Goal: Find contact information: Obtain details needed to contact an individual or organization

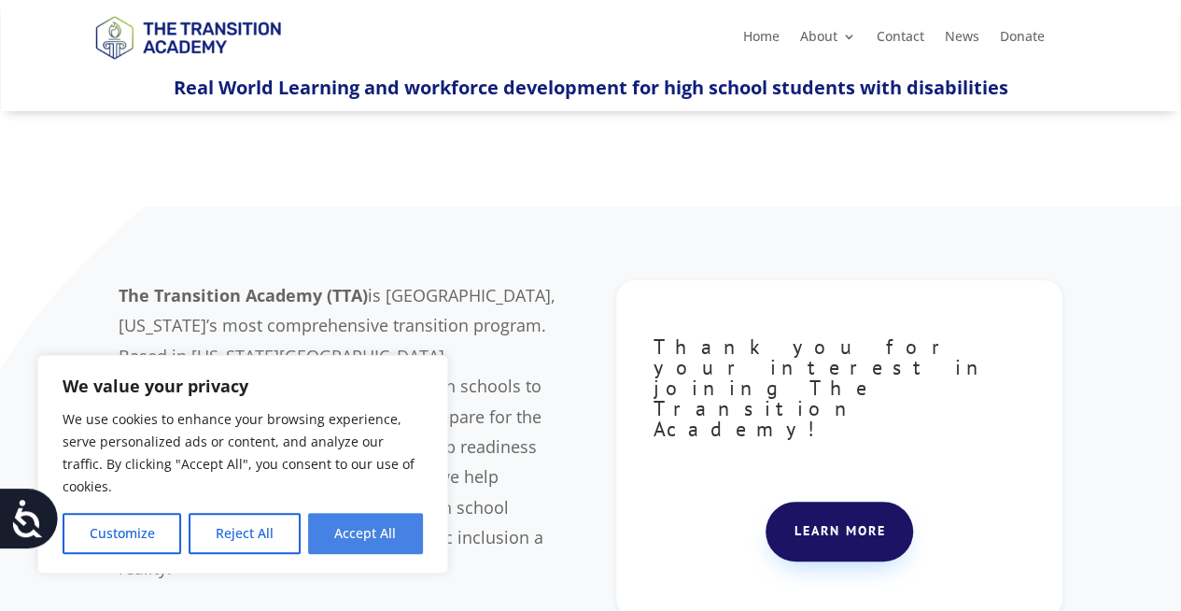
click at [388, 531] on button "Accept All" at bounding box center [365, 533] width 115 height 41
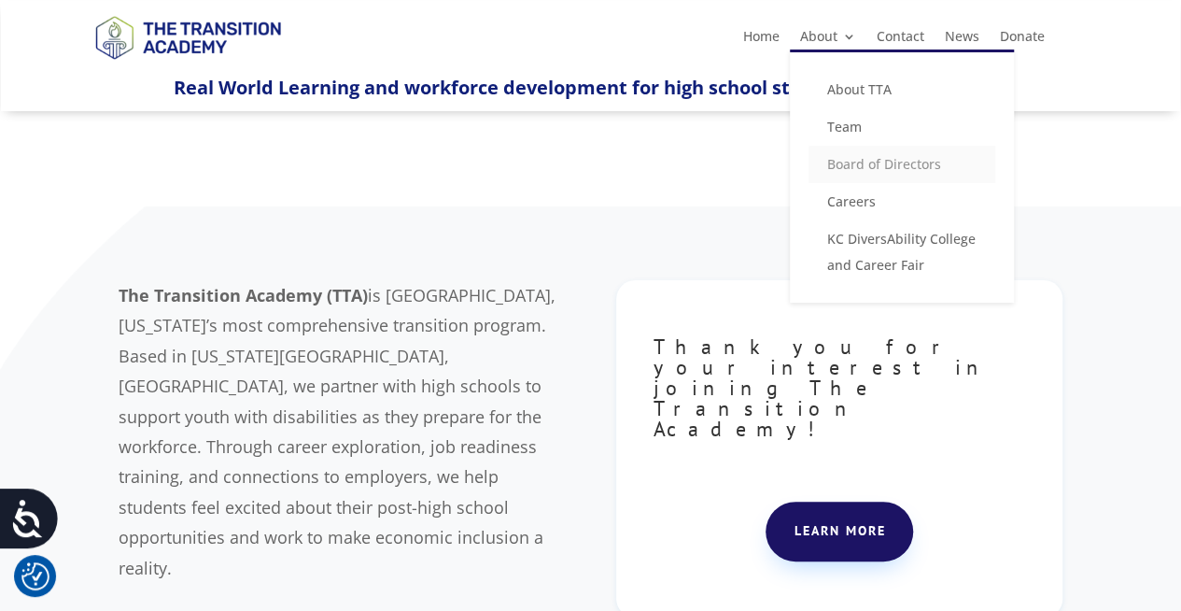
click at [861, 160] on link "Board of Directors" at bounding box center [902, 164] width 187 height 37
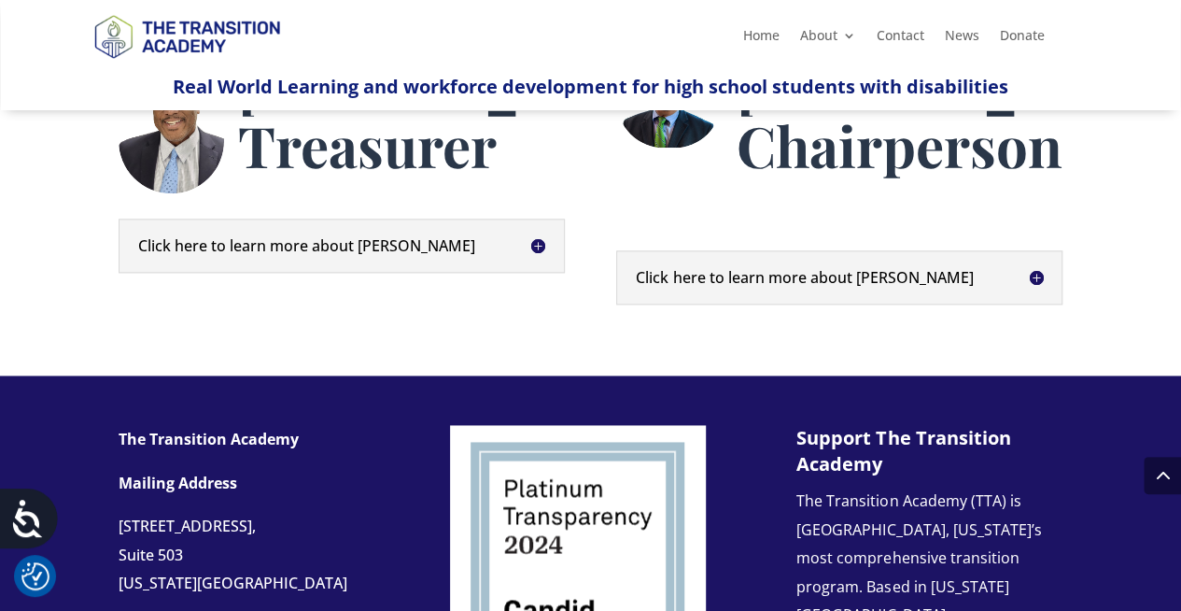
scroll to position [1027, 0]
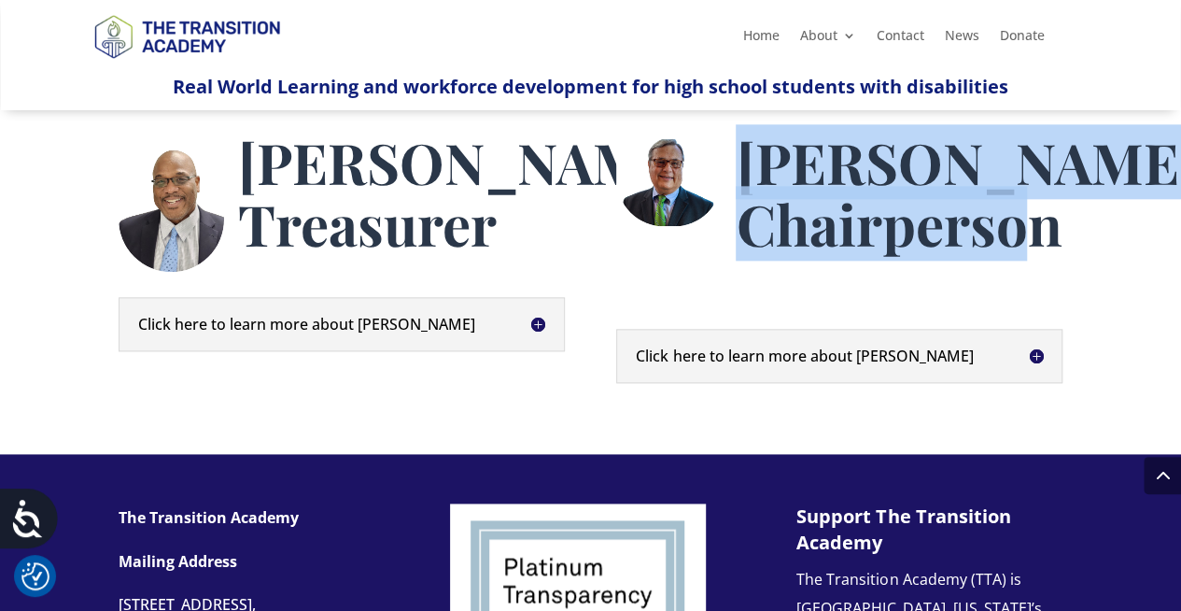
drag, startPoint x: 735, startPoint y: 264, endPoint x: 896, endPoint y: 311, distance: 167.3
copy span "Steve Roling, Chairperson"
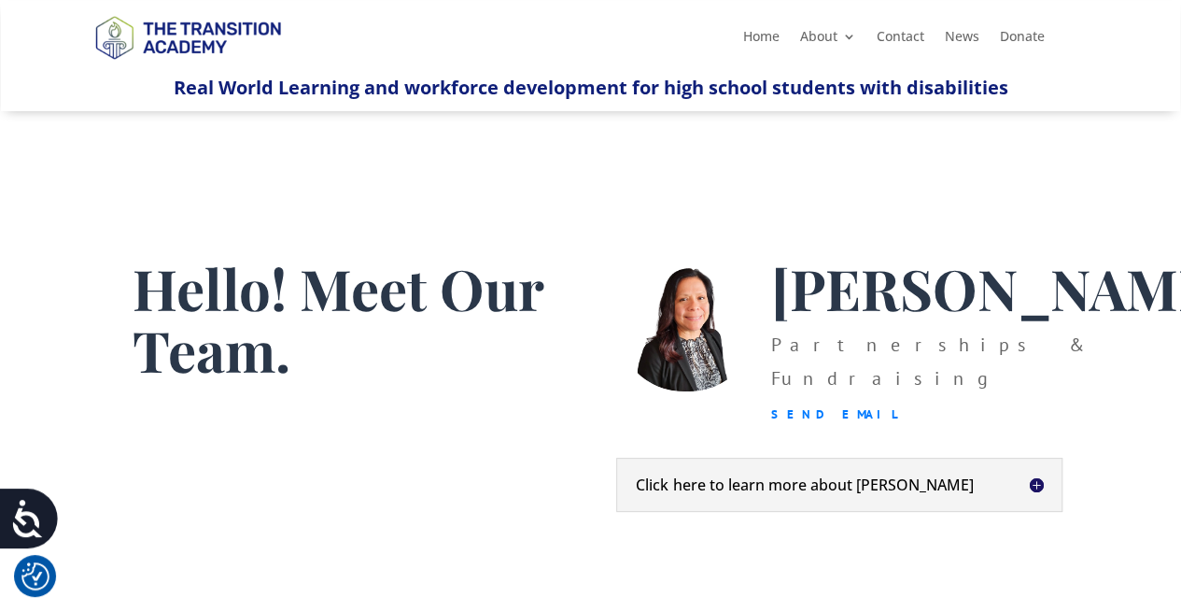
drag, startPoint x: 784, startPoint y: 432, endPoint x: 761, endPoint y: 443, distance: 25.5
drag, startPoint x: 761, startPoint y: 443, endPoint x: 660, endPoint y: 442, distance: 100.9
click at [660, 431] on div at bounding box center [686, 344] width 140 height 175
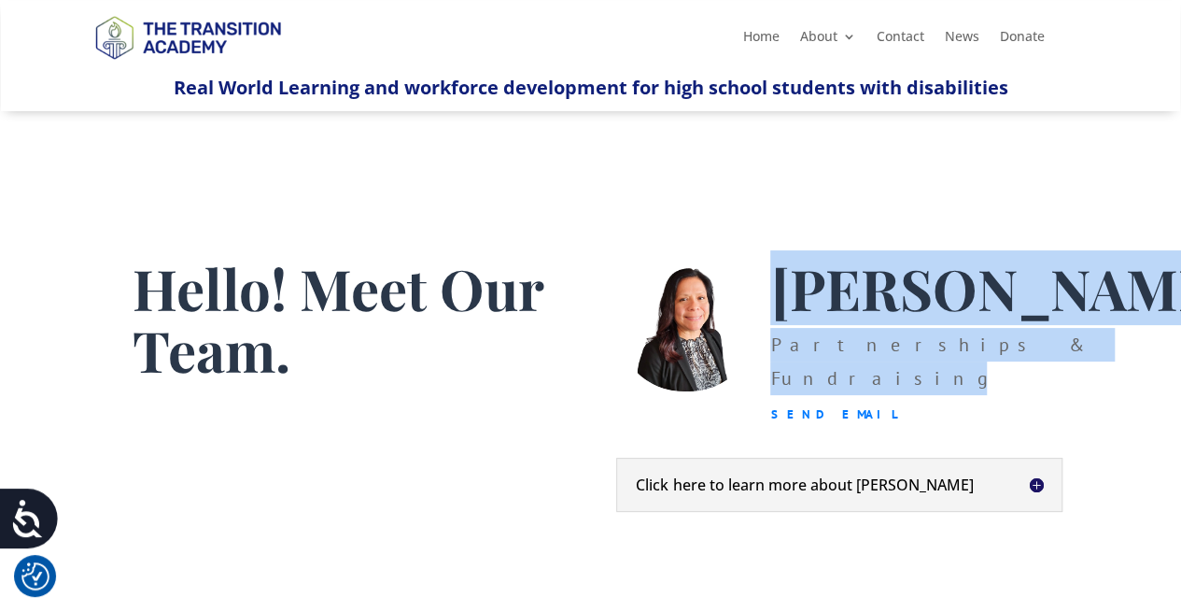
drag, startPoint x: 783, startPoint y: 290, endPoint x: 998, endPoint y: 412, distance: 247.5
click at [1000, 412] on div "Christina Esteban Partnerships & Fundraising Send Email" at bounding box center [993, 344] width 474 height 175
copy div "Christina Esteban Partnerships & Fundraising"
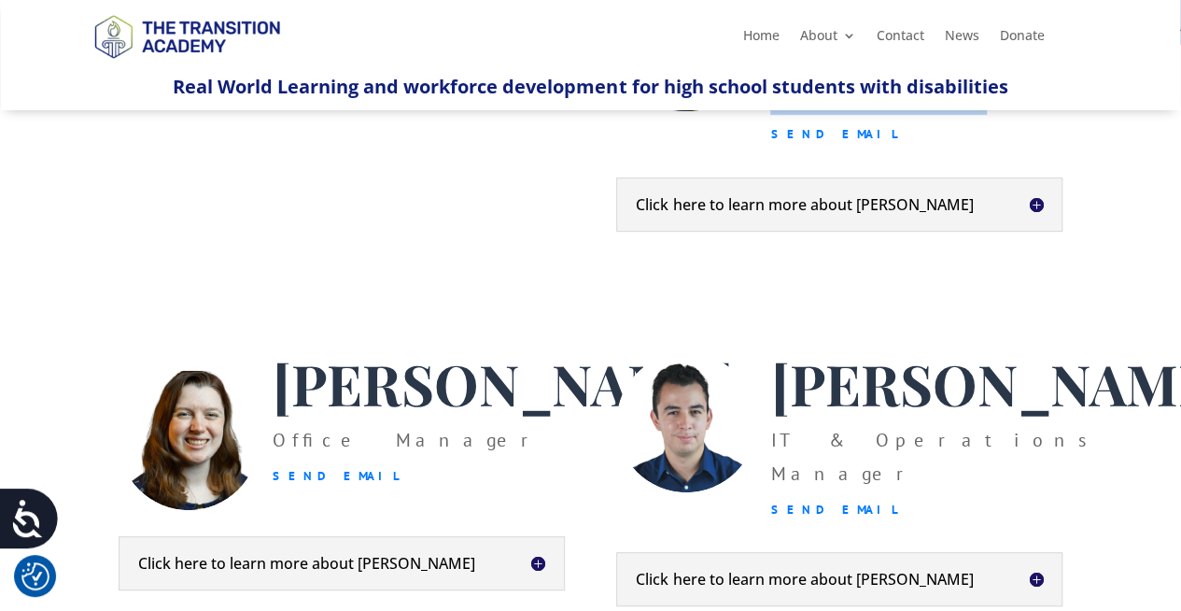
scroll to position [374, 0]
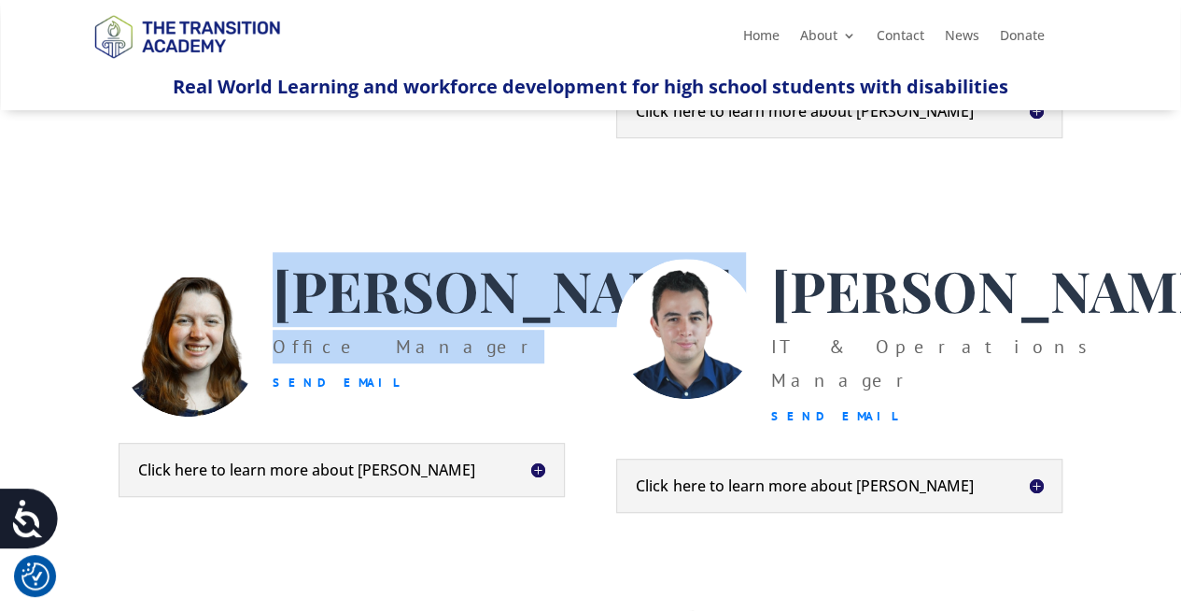
drag, startPoint x: 275, startPoint y: 323, endPoint x: 400, endPoint y: 446, distance: 175.0
click at [400, 417] on div "Heather Jackson Office Manager Send Email" at bounding box center [496, 338] width 474 height 159
copy div "Heather Jackson Office Manager"
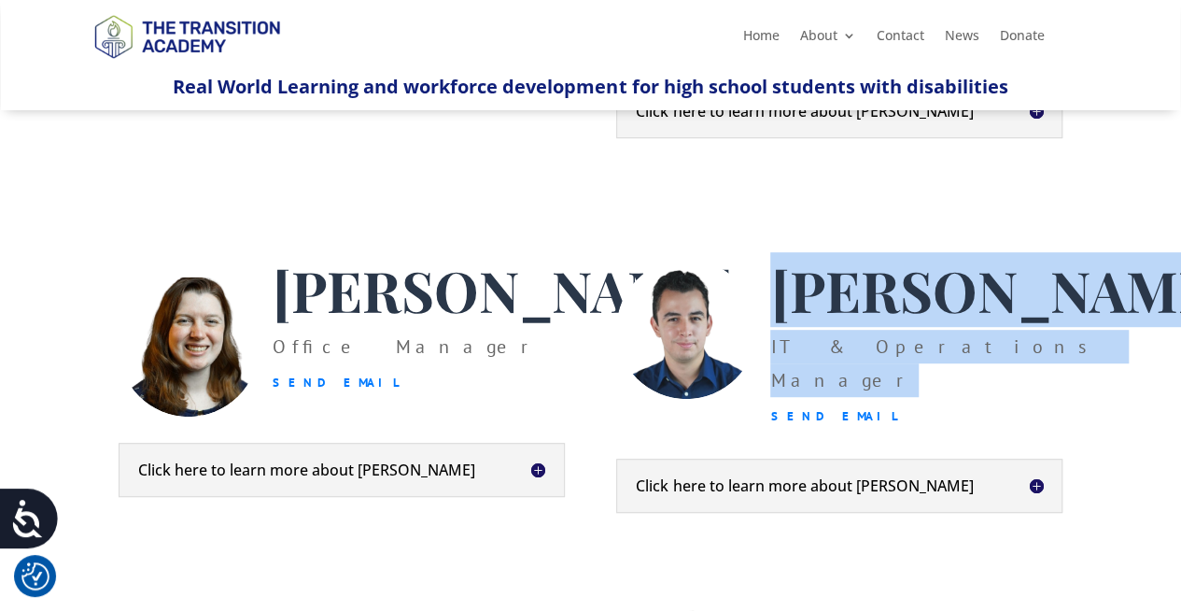
drag, startPoint x: 769, startPoint y: 323, endPoint x: 992, endPoint y: 432, distance: 248.5
click at [997, 433] on div "Jorge Holguin IT & Operations Manager Send Email" at bounding box center [993, 346] width 474 height 175
copy div "Jorge Holguin IT & Operations Manager"
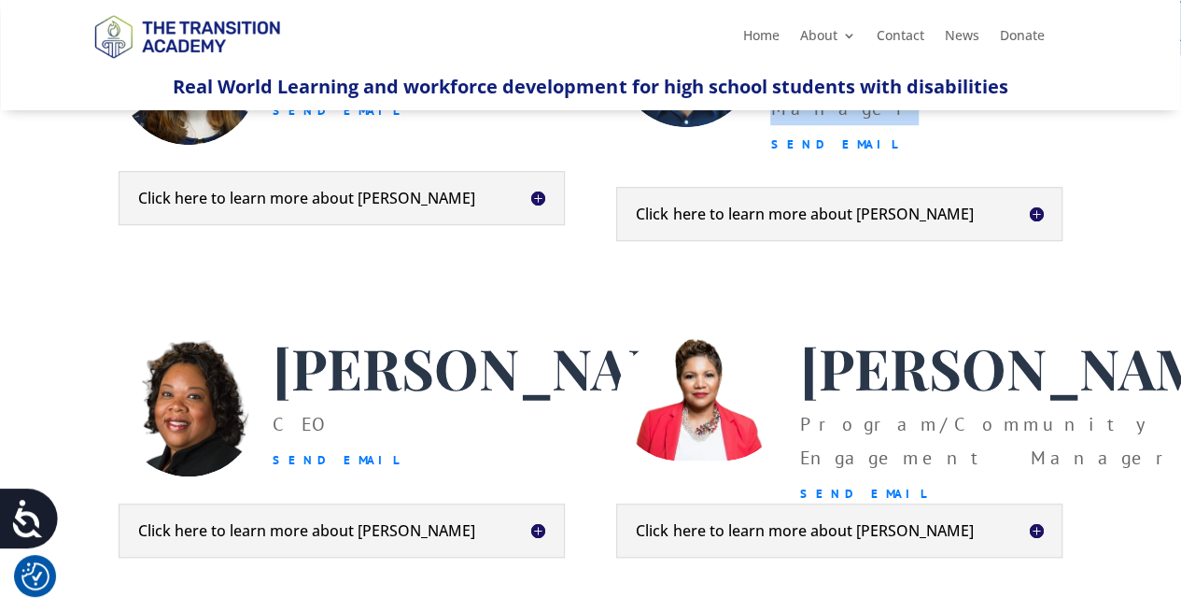
scroll to position [747, 0]
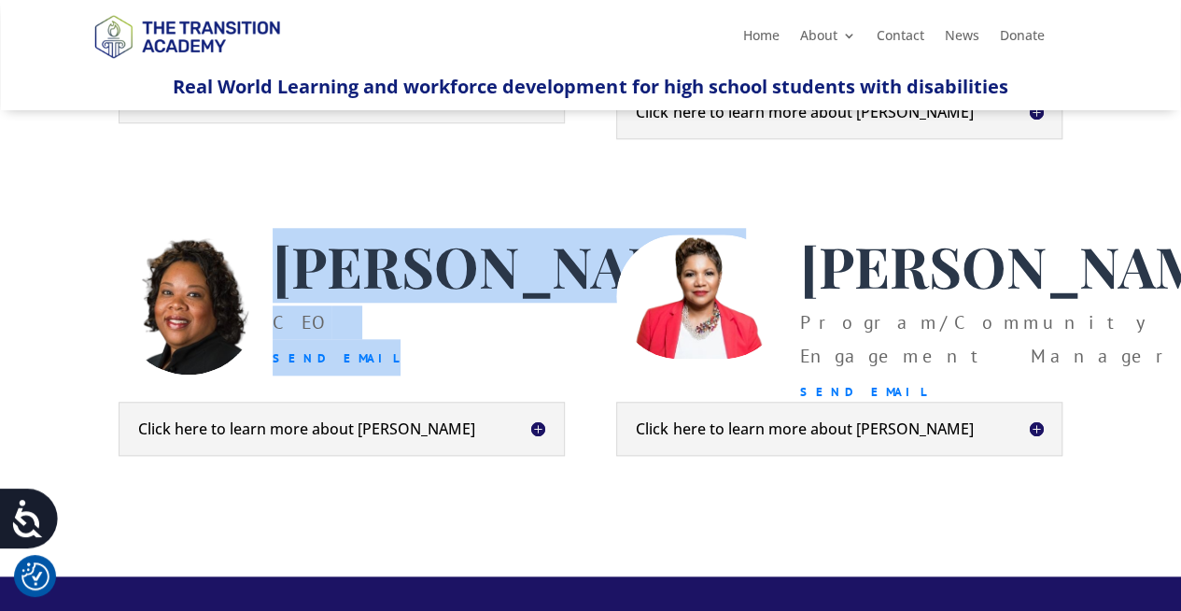
drag, startPoint x: 282, startPoint y: 324, endPoint x: 384, endPoint y: 397, distance: 125.2
click at [384, 375] on div "Kim Riley CEO Send Email" at bounding box center [496, 304] width 474 height 141
copy div "Kim Riley CEO Send Email"
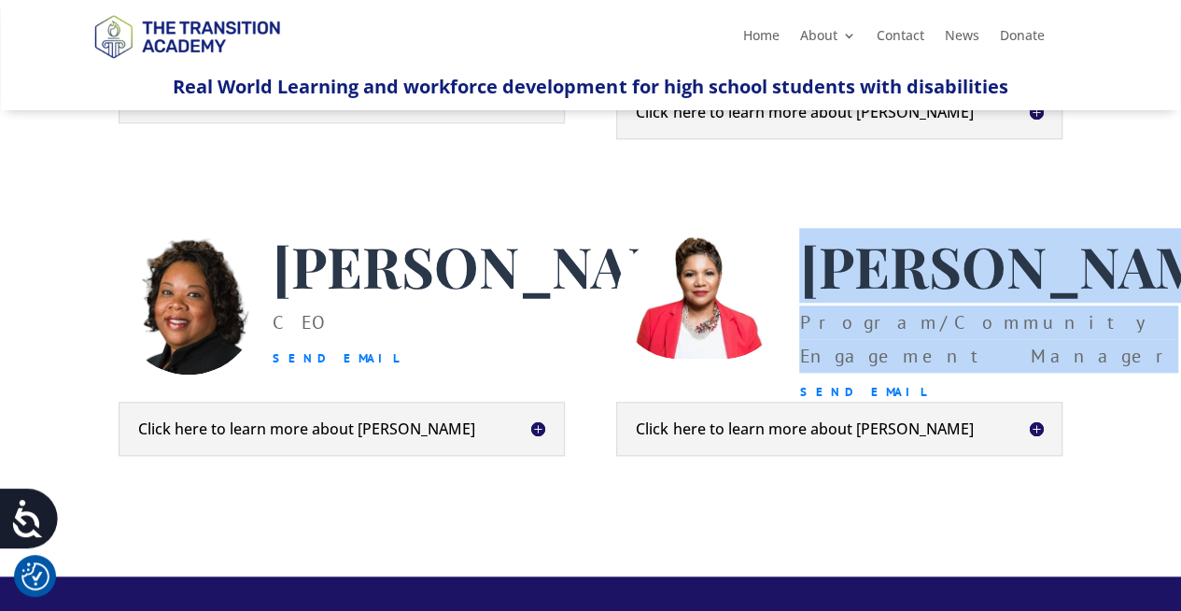
drag, startPoint x: 805, startPoint y: 315, endPoint x: 993, endPoint y: 469, distance: 242.9
click at [993, 461] on div "Shelley Coulter Program/Community Engagement Manager Send Email" at bounding box center [1022, 347] width 474 height 227
copy div "Shelley Coulter Program/Community Engagement Manager"
